Goal: Check status: Check status

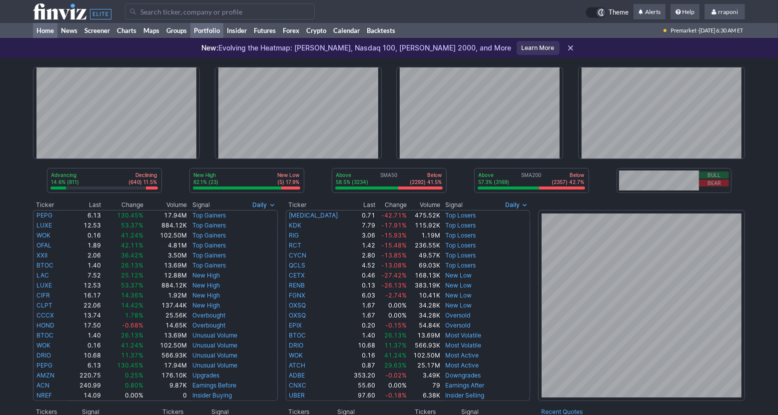
click at [212, 35] on link "Portfolio" at bounding box center [206, 30] width 33 height 15
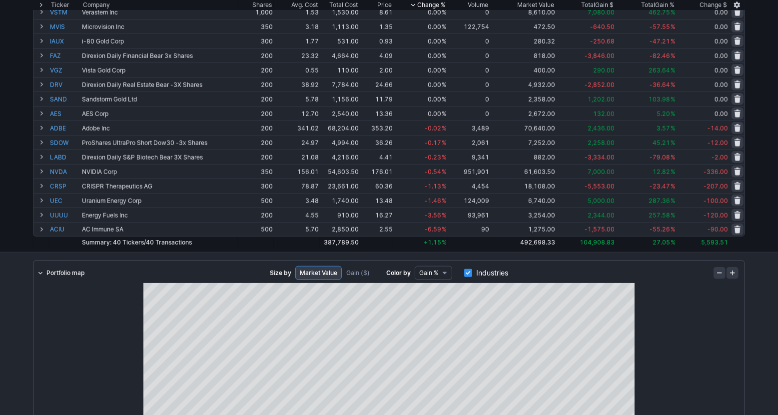
scroll to position [461, 0]
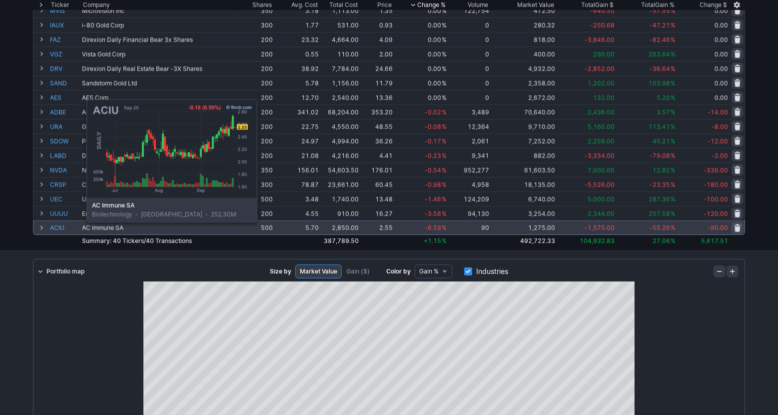
click at [61, 229] on link "ACIU" at bounding box center [65, 227] width 30 height 13
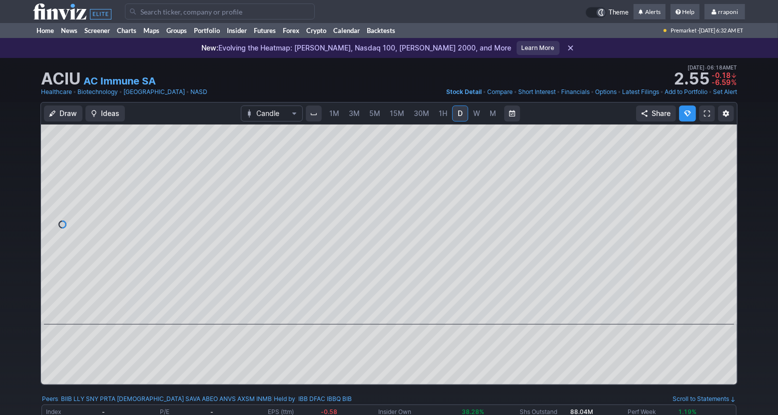
click at [478, 117] on span "W" at bounding box center [476, 113] width 7 height 10
click at [490, 113] on span "M" at bounding box center [493, 113] width 6 height 8
click at [219, 31] on link "Portfolio" at bounding box center [206, 30] width 33 height 15
